Goal: Information Seeking & Learning: Learn about a topic

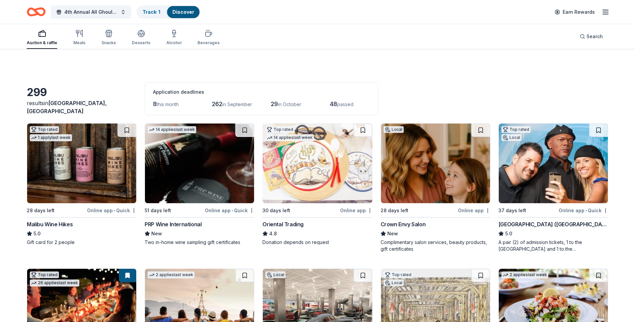
scroll to position [2945, 0]
